Goal: Feedback & Contribution: Contribute content

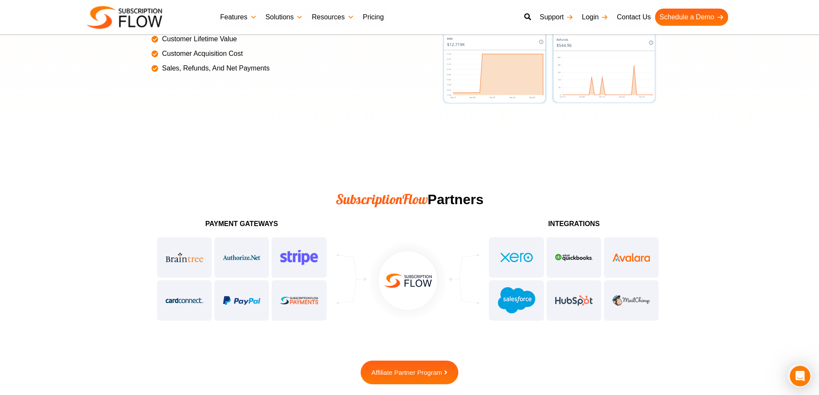
scroll to position [2079, 0]
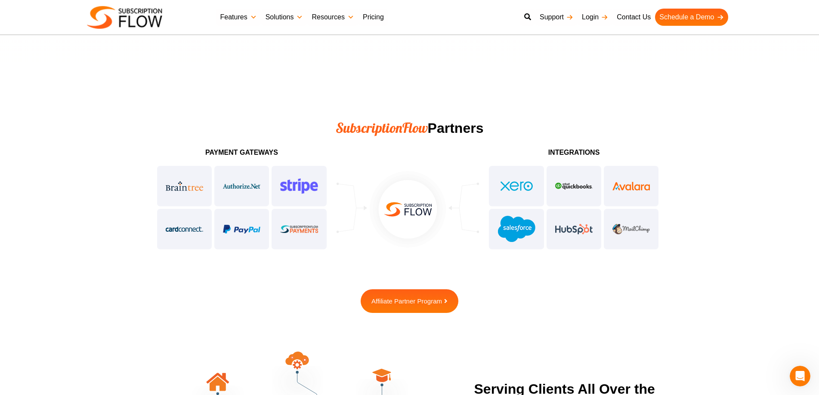
click at [222, 152] on h3 "Payment Gateways" at bounding box center [242, 152] width 172 height 7
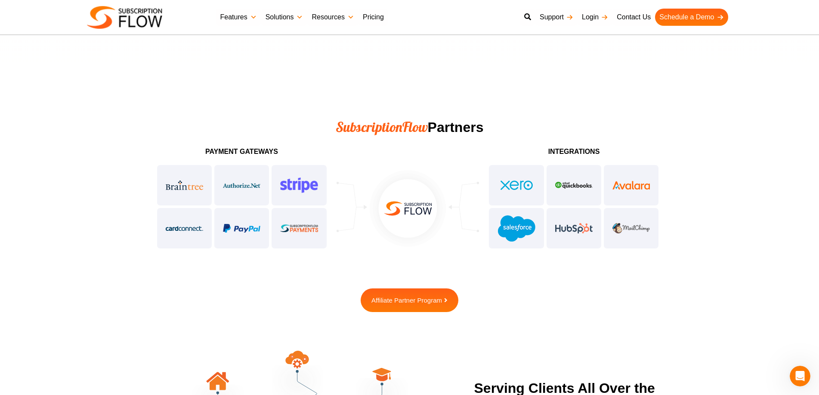
scroll to position [2087, 0]
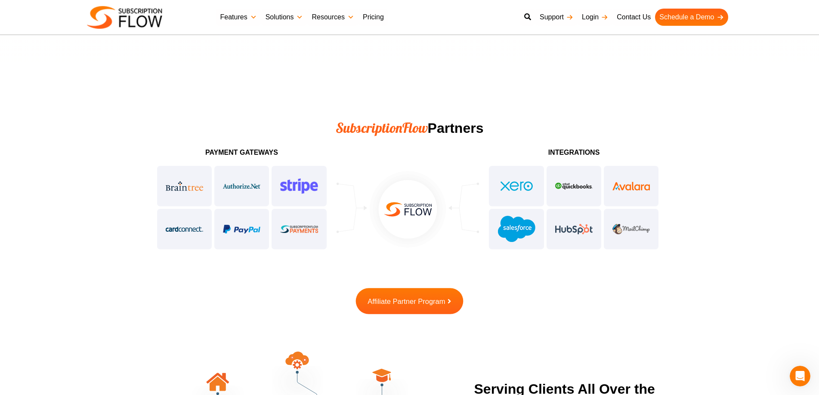
click at [397, 300] on span "Affiliate Partner Program" at bounding box center [405, 301] width 77 height 7
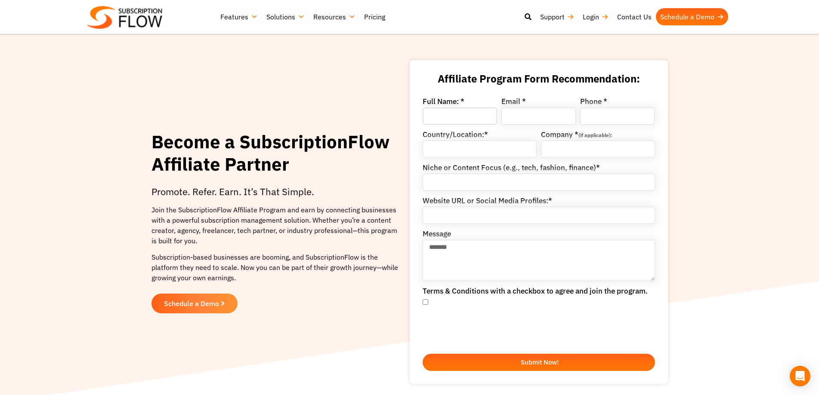
click at [453, 118] on input "Full Name: *" at bounding box center [459, 116] width 74 height 17
type input "**********"
type input "******"
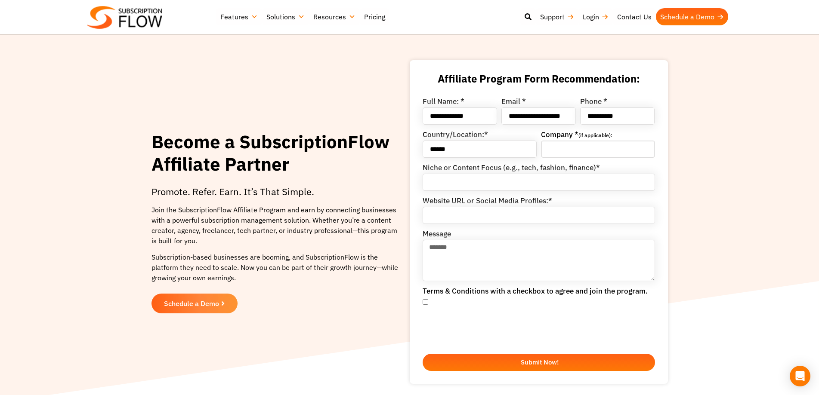
type input "**********"
click at [467, 133] on label "Country/Location:*" at bounding box center [454, 135] width 65 height 9
click at [467, 141] on input "******" at bounding box center [479, 149] width 114 height 17
click at [463, 148] on input "******" at bounding box center [479, 149] width 114 height 17
type input "**********"
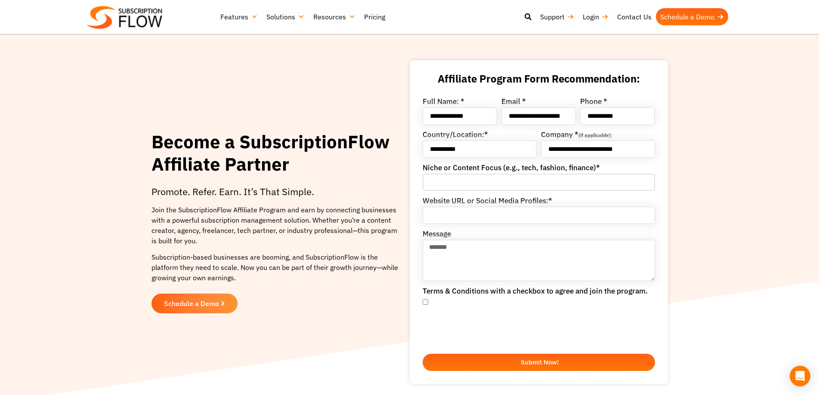
click at [441, 182] on input "Niche or Content Focus (e.g., tech, fashion, finance)*" at bounding box center [538, 182] width 232 height 17
type input "********"
click at [454, 213] on input "Website URL or Social Media Profiles:*" at bounding box center [538, 215] width 232 height 17
type input "**********"
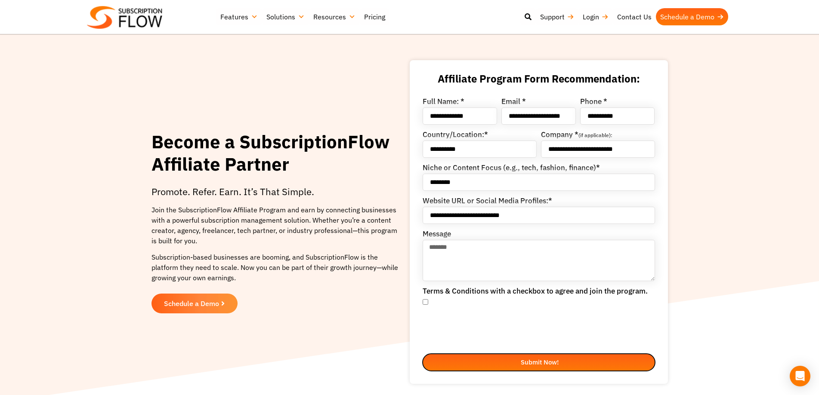
click at [488, 368] on button "Submit Now!" at bounding box center [538, 362] width 232 height 17
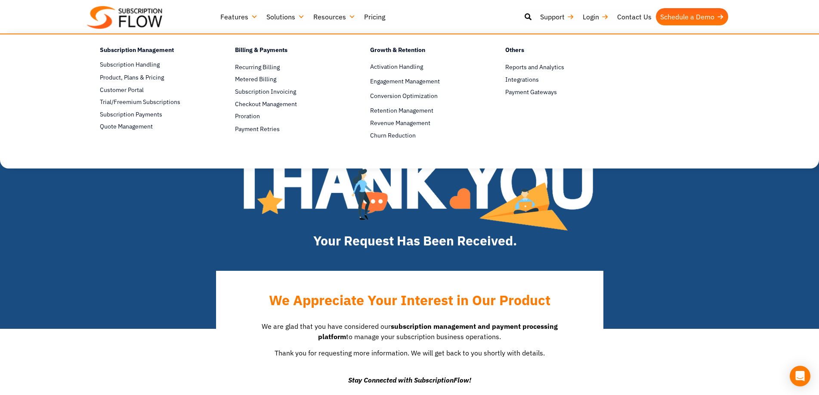
click at [248, 47] on h4 "Billing & Payments" at bounding box center [287, 51] width 105 height 12
click at [253, 65] on span "Recurring Billing" at bounding box center [257, 67] width 45 height 9
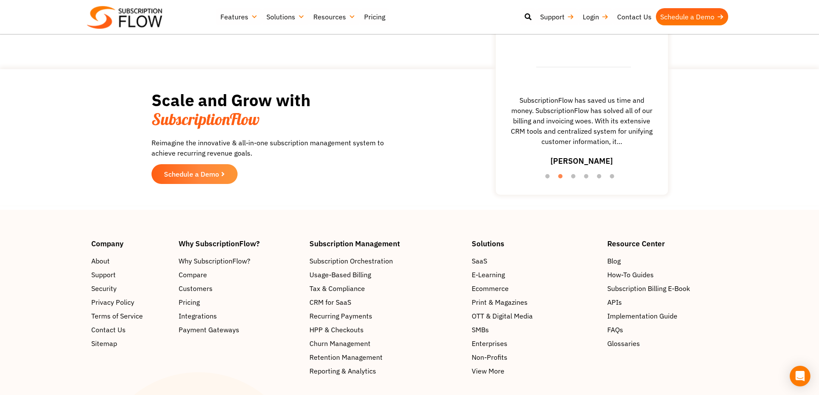
scroll to position [1793, 0]
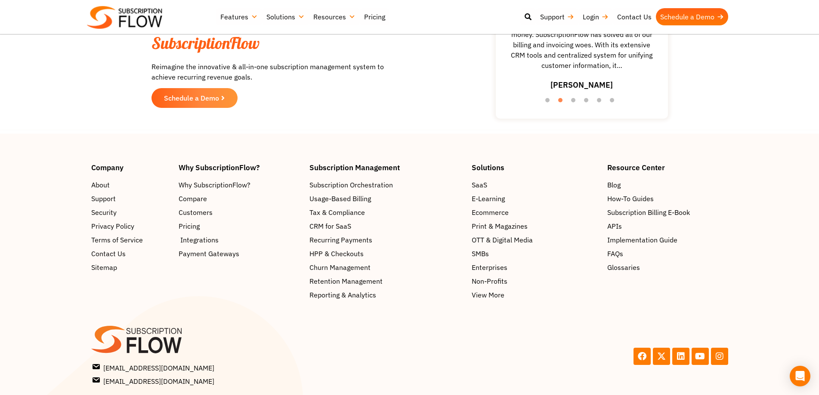
click at [216, 240] on span "Integrations" at bounding box center [199, 240] width 38 height 10
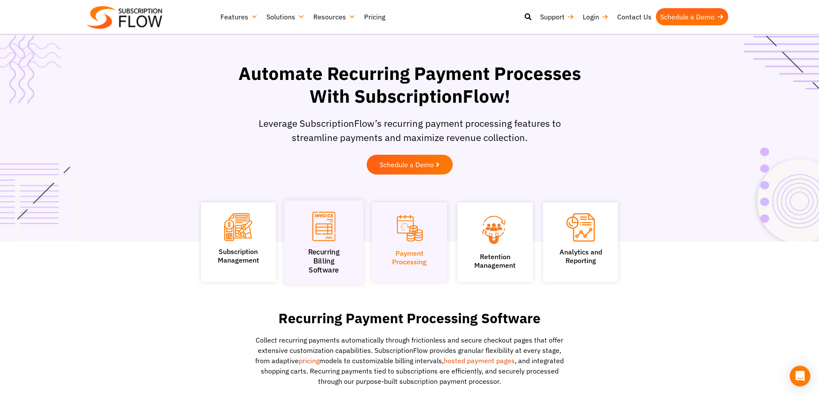
click at [318, 253] on link "Recurring Billing Software" at bounding box center [324, 261] width 32 height 27
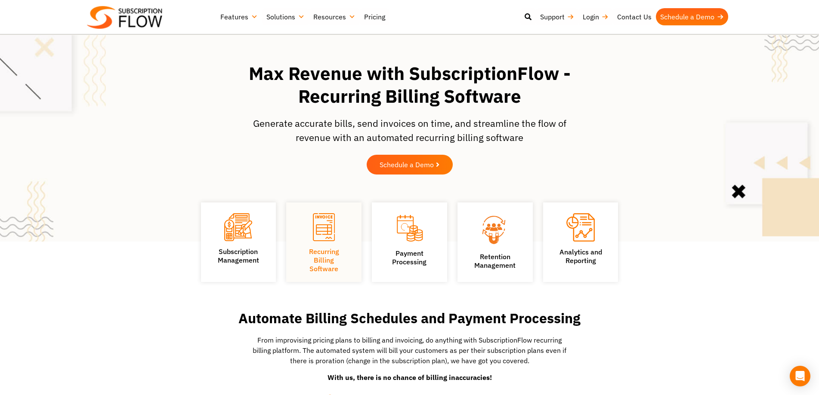
click at [324, 253] on link "Recurring Billing Software" at bounding box center [324, 260] width 30 height 26
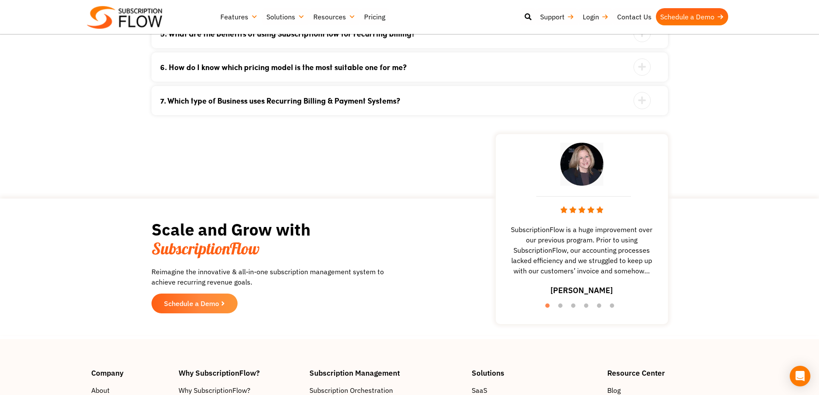
scroll to position [2079, 0]
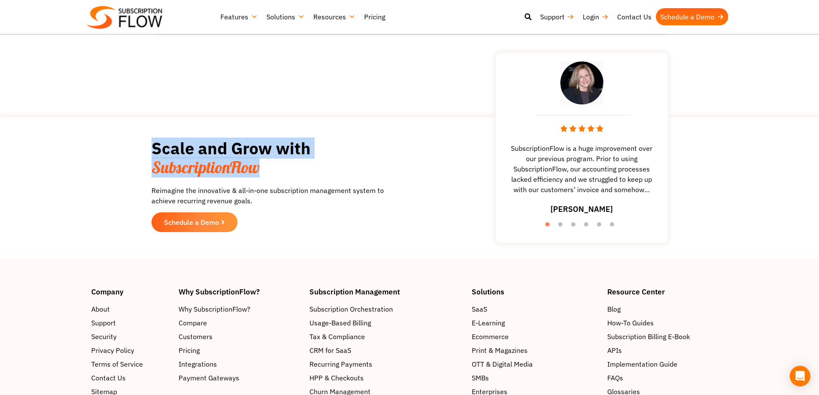
drag, startPoint x: 256, startPoint y: 173, endPoint x: 145, endPoint y: 151, distance: 112.6
click at [145, 151] on section "Scale and Grow with SubscriptionFlow Reimagine the innovative & all-in-one subs…" at bounding box center [409, 186] width 810 height 128
drag, startPoint x: 151, startPoint y: 151, endPoint x: 284, endPoint y: 169, distance: 134.1
click at [284, 169] on h2 "Scale and Grow with SubscriptionFlow" at bounding box center [269, 158] width 237 height 38
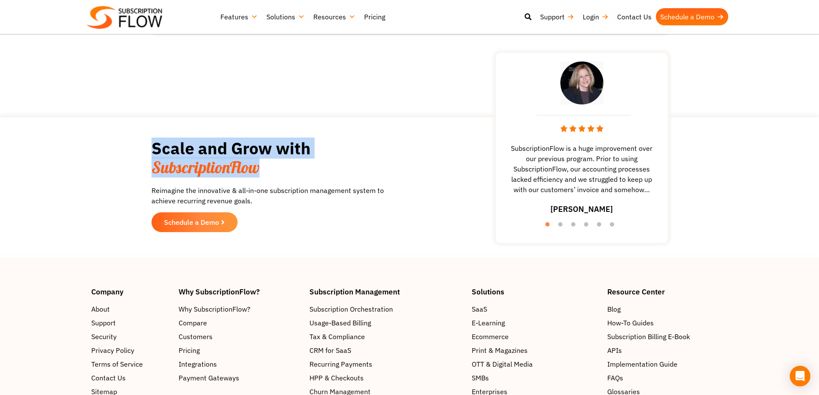
click at [284, 169] on h2 "Scale and Grow with SubscriptionFlow" at bounding box center [269, 158] width 237 height 38
drag, startPoint x: 145, startPoint y: 163, endPoint x: 118, endPoint y: 158, distance: 27.1
click at [118, 158] on section "Scale and Grow with SubscriptionFlow Reimagine the innovative & all-in-one subs…" at bounding box center [409, 186] width 810 height 128
drag, startPoint x: 128, startPoint y: 152, endPoint x: 272, endPoint y: 170, distance: 144.8
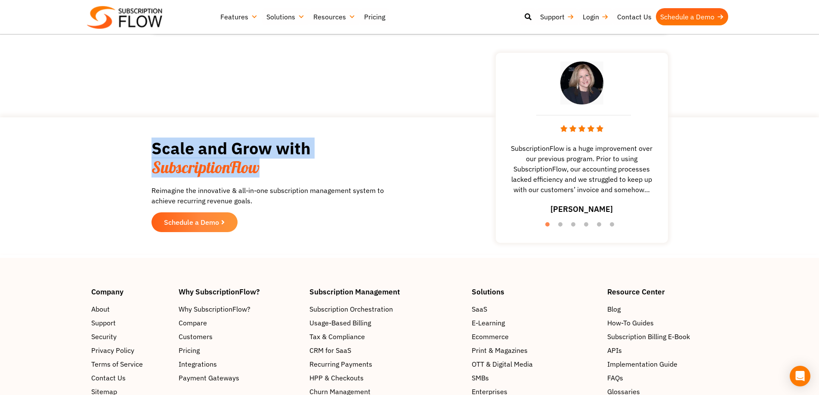
click at [272, 170] on section "Scale and Grow with SubscriptionFlow Reimagine the innovative & all-in-one subs…" at bounding box center [409, 186] width 810 height 128
click at [272, 170] on h2 "Scale and Grow with SubscriptionFlow" at bounding box center [269, 158] width 237 height 38
drag, startPoint x: 272, startPoint y: 170, endPoint x: 121, endPoint y: 157, distance: 151.5
click at [121, 157] on section "Scale and Grow with SubscriptionFlow Reimagine the innovative & all-in-one subs…" at bounding box center [409, 186] width 810 height 128
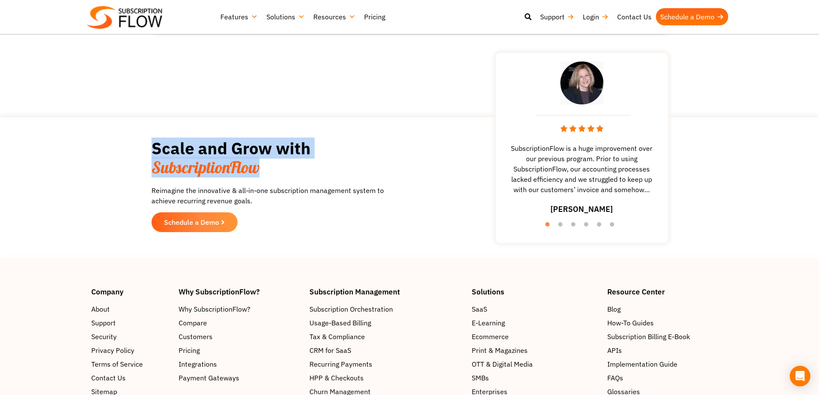
drag, startPoint x: 127, startPoint y: 154, endPoint x: 300, endPoint y: 168, distance: 173.0
click at [300, 168] on section "Scale and Grow with SubscriptionFlow Reimagine the innovative & all-in-one subs…" at bounding box center [409, 186] width 810 height 128
click at [300, 168] on h2 "Scale and Grow with SubscriptionFlow" at bounding box center [269, 158] width 237 height 38
drag, startPoint x: 239, startPoint y: 169, endPoint x: 95, endPoint y: 156, distance: 143.8
click at [95, 156] on section "Scale and Grow with SubscriptionFlow Reimagine the innovative & all-in-one subs…" at bounding box center [409, 186] width 810 height 128
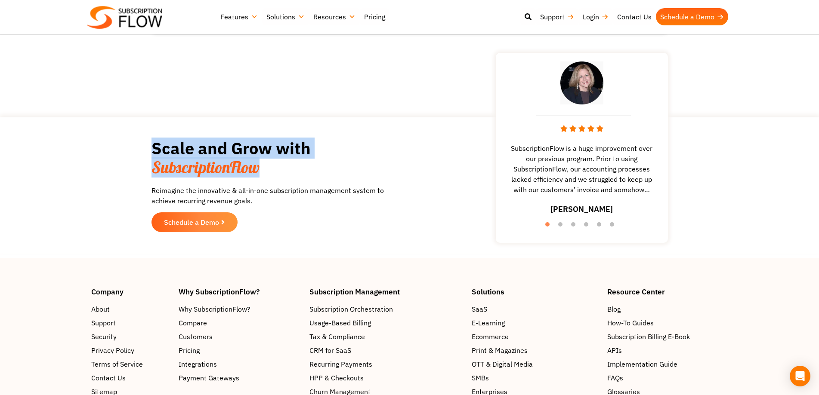
click at [95, 156] on section "Scale and Grow with SubscriptionFlow Reimagine the innovative & all-in-one subs…" at bounding box center [409, 186] width 810 height 128
drag, startPoint x: 129, startPoint y: 154, endPoint x: 270, endPoint y: 169, distance: 142.4
click at [270, 169] on section "Scale and Grow with SubscriptionFlow Reimagine the innovative & all-in-one subs…" at bounding box center [409, 186] width 810 height 128
click at [270, 169] on h2 "Scale and Grow with SubscriptionFlow" at bounding box center [269, 158] width 237 height 38
drag, startPoint x: 270, startPoint y: 169, endPoint x: 104, endPoint y: 158, distance: 166.4
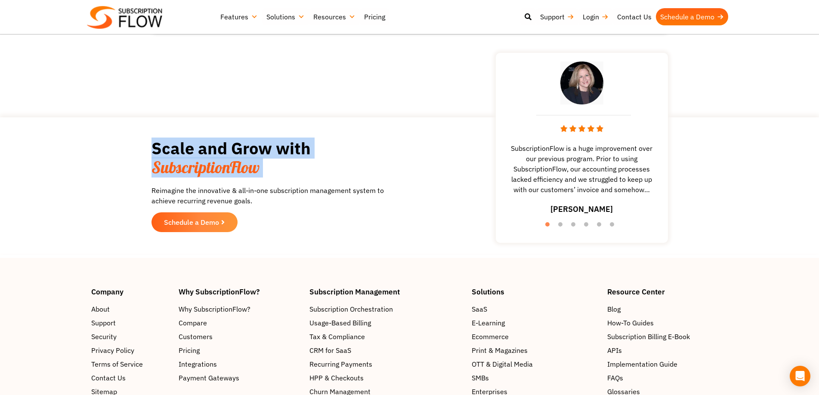
click at [104, 158] on section "Scale and Grow with SubscriptionFlow Reimagine the innovative & all-in-one subs…" at bounding box center [409, 186] width 810 height 128
